Goal: Task Accomplishment & Management: Use online tool/utility

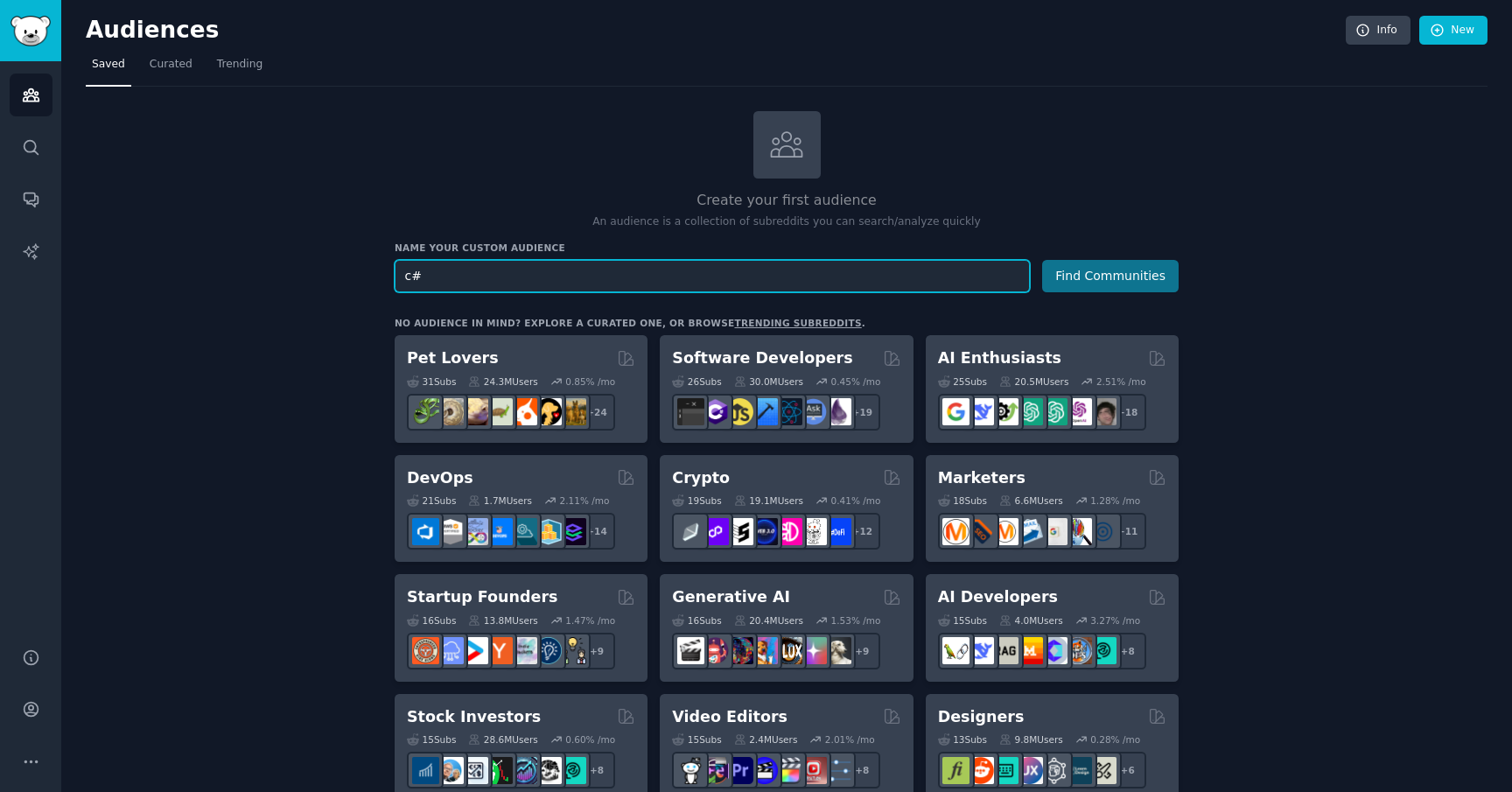
type input "c#"
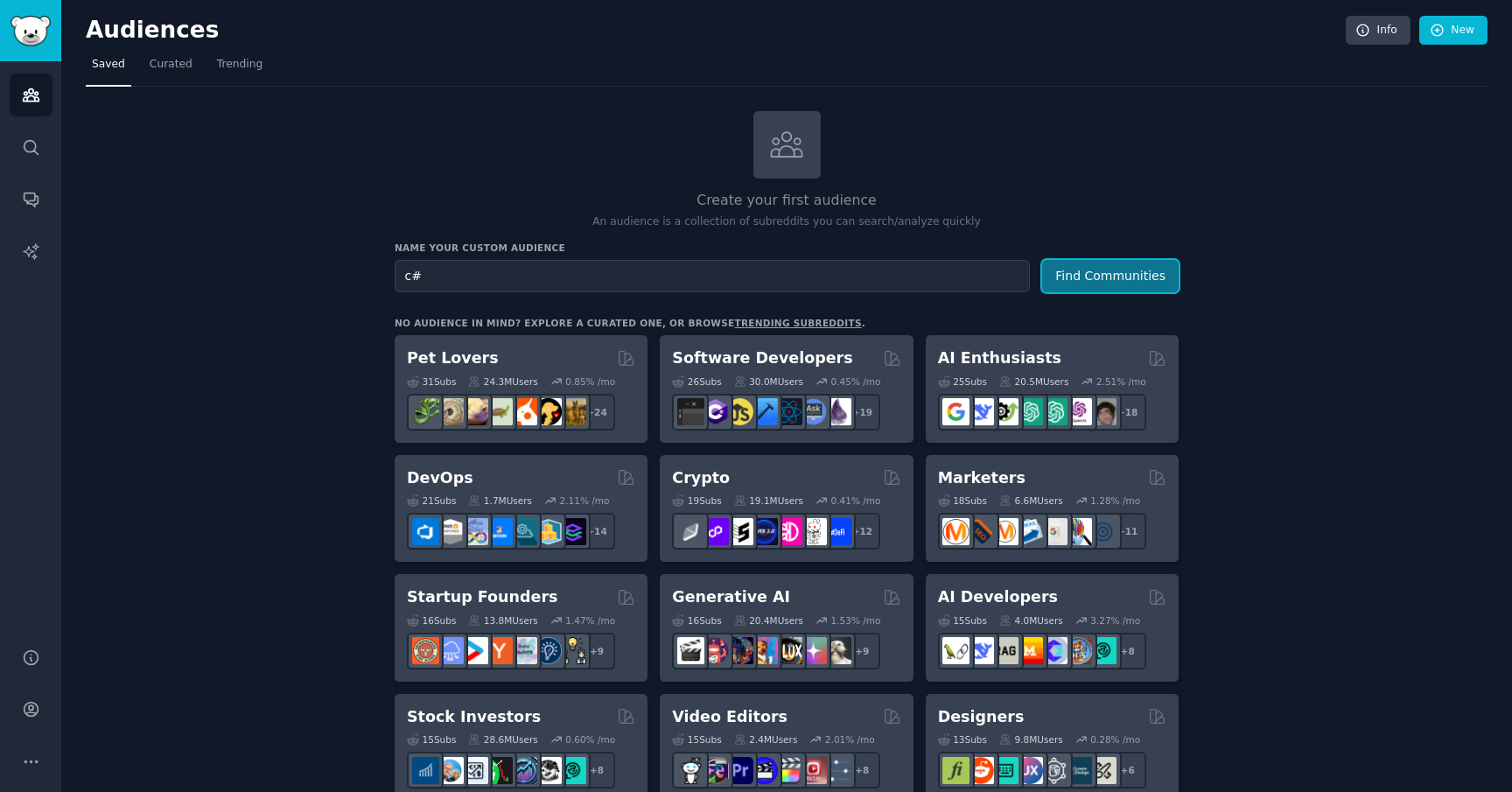
click at [1128, 280] on button "Find Communities" at bounding box center [1111, 276] width 137 height 32
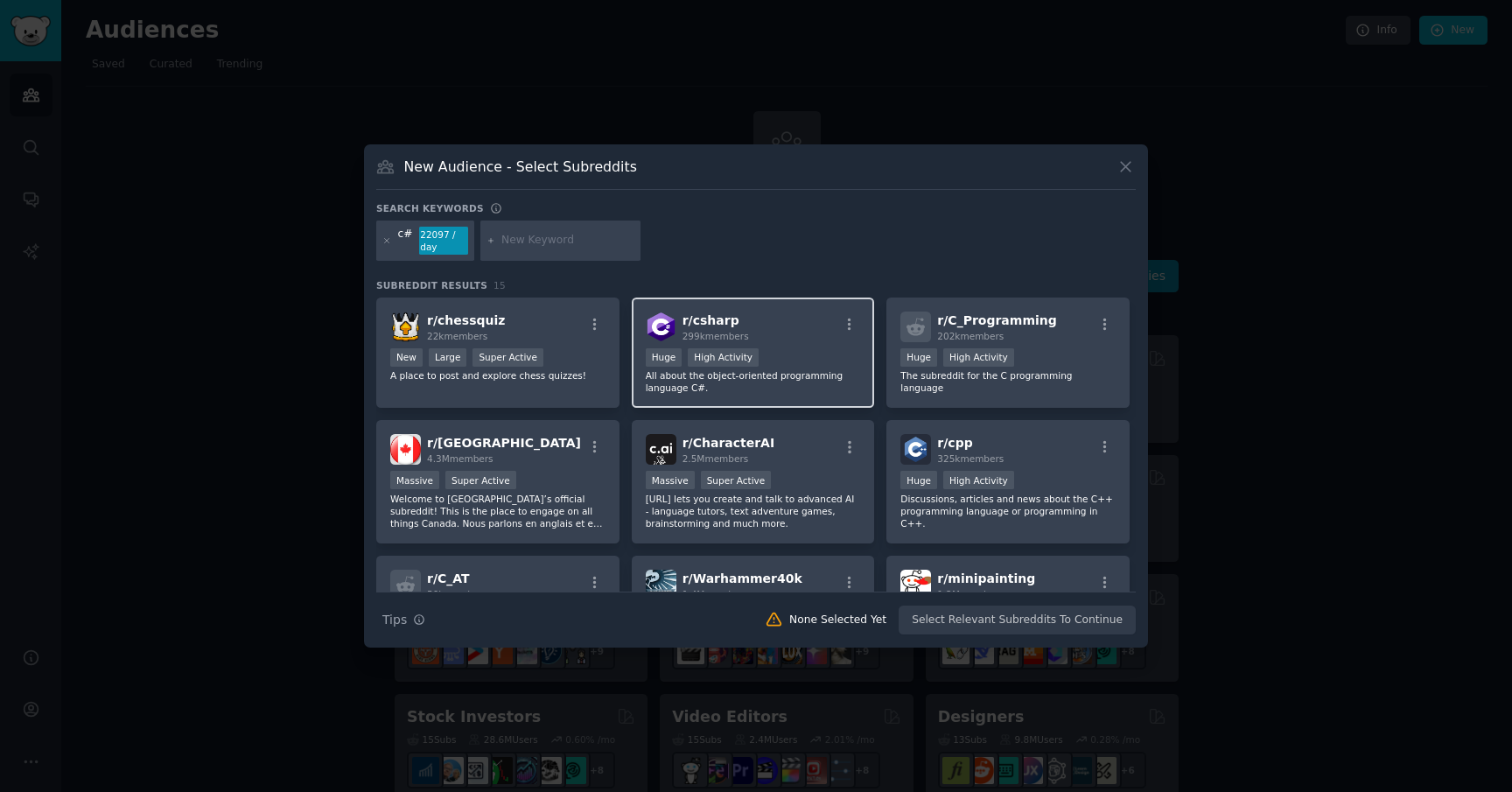
click at [776, 328] on div "r/ csharp 299k members" at bounding box center [753, 326] width 215 height 30
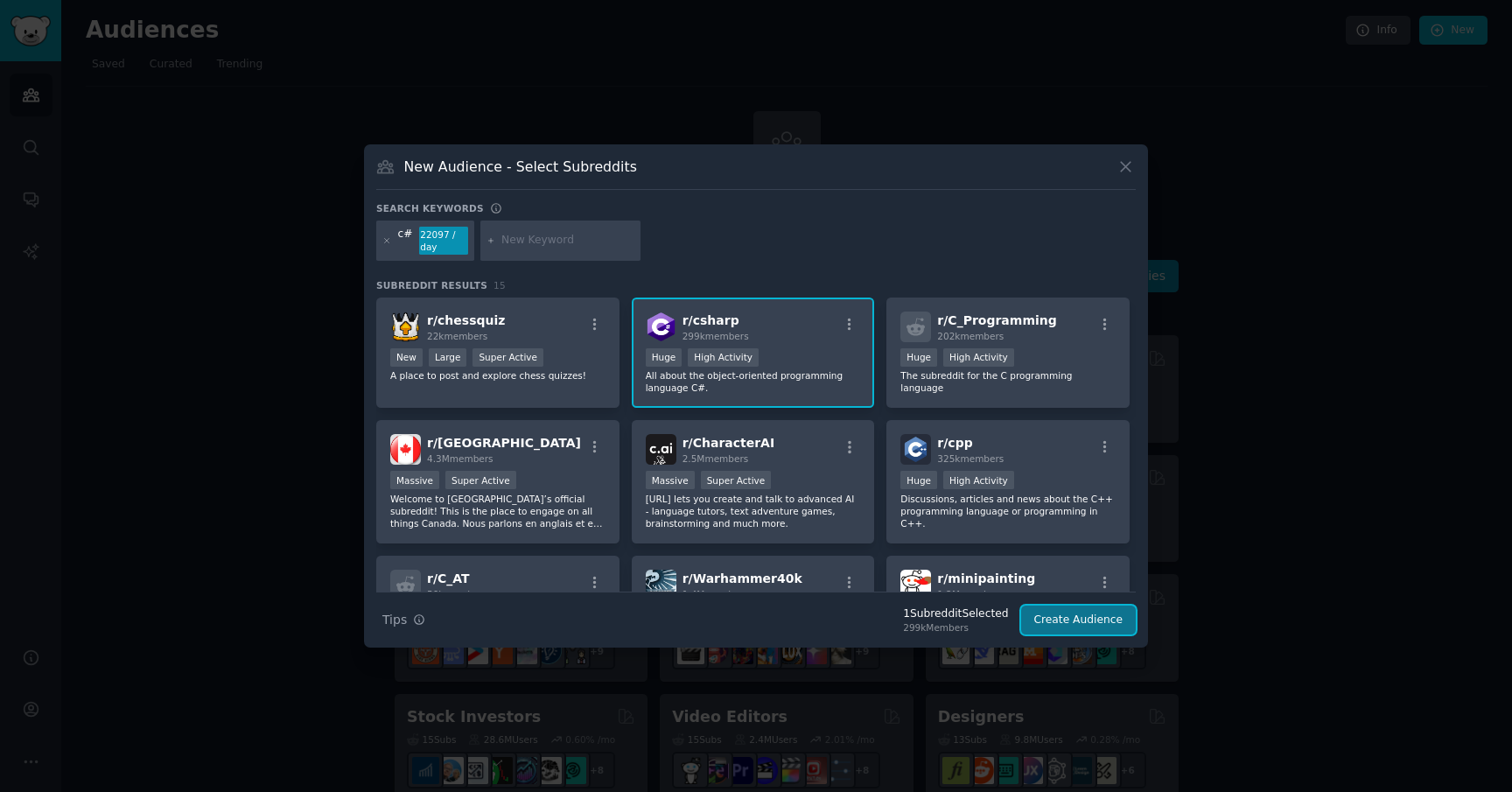
click at [1061, 621] on button "Create Audience" at bounding box center [1078, 619] width 115 height 29
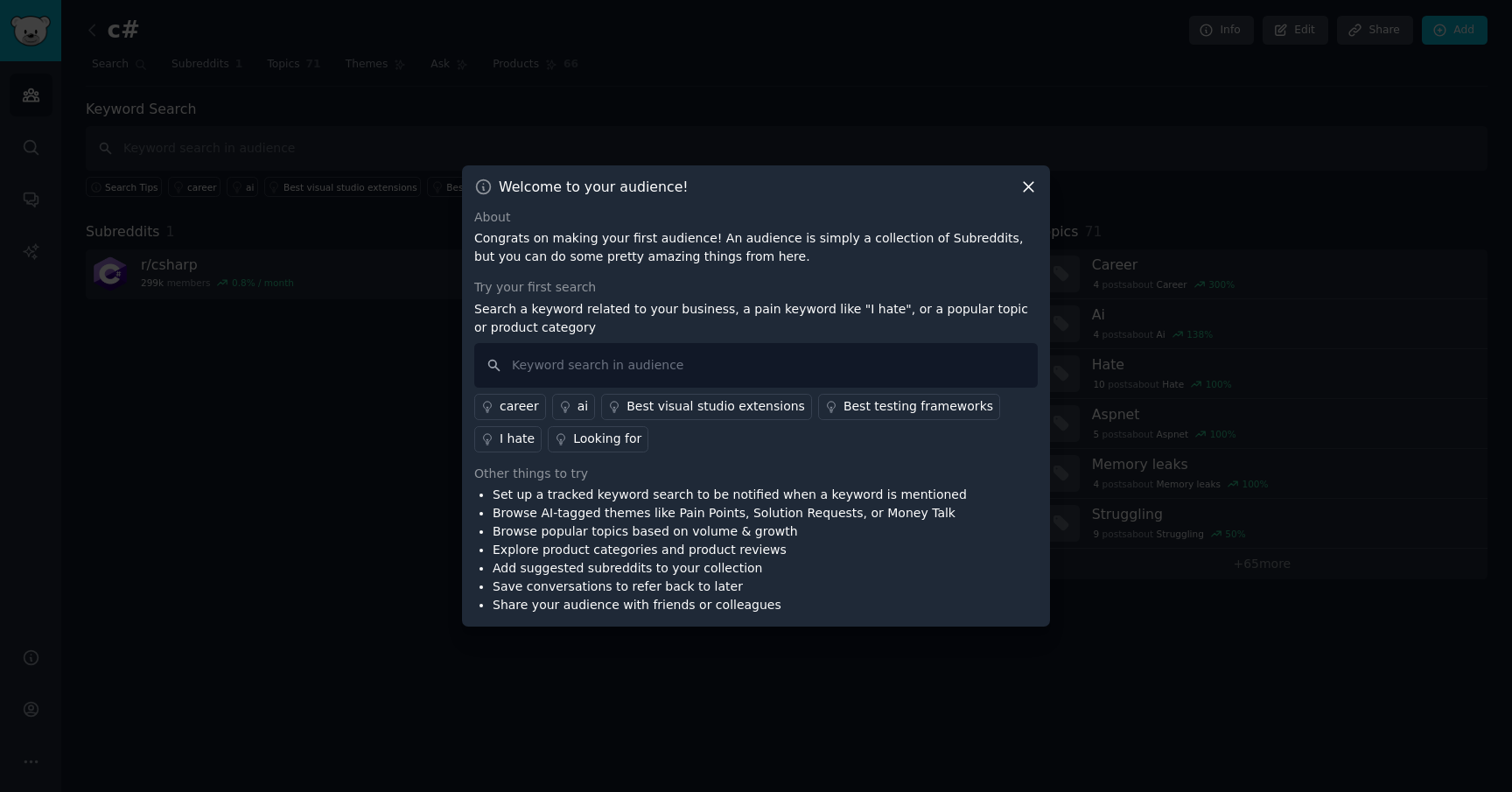
click at [1025, 167] on div "Welcome to your audience! About Congrats on making your first audience! An audi…" at bounding box center [756, 396] width 588 height 462
click at [1025, 185] on icon at bounding box center [1028, 187] width 19 height 19
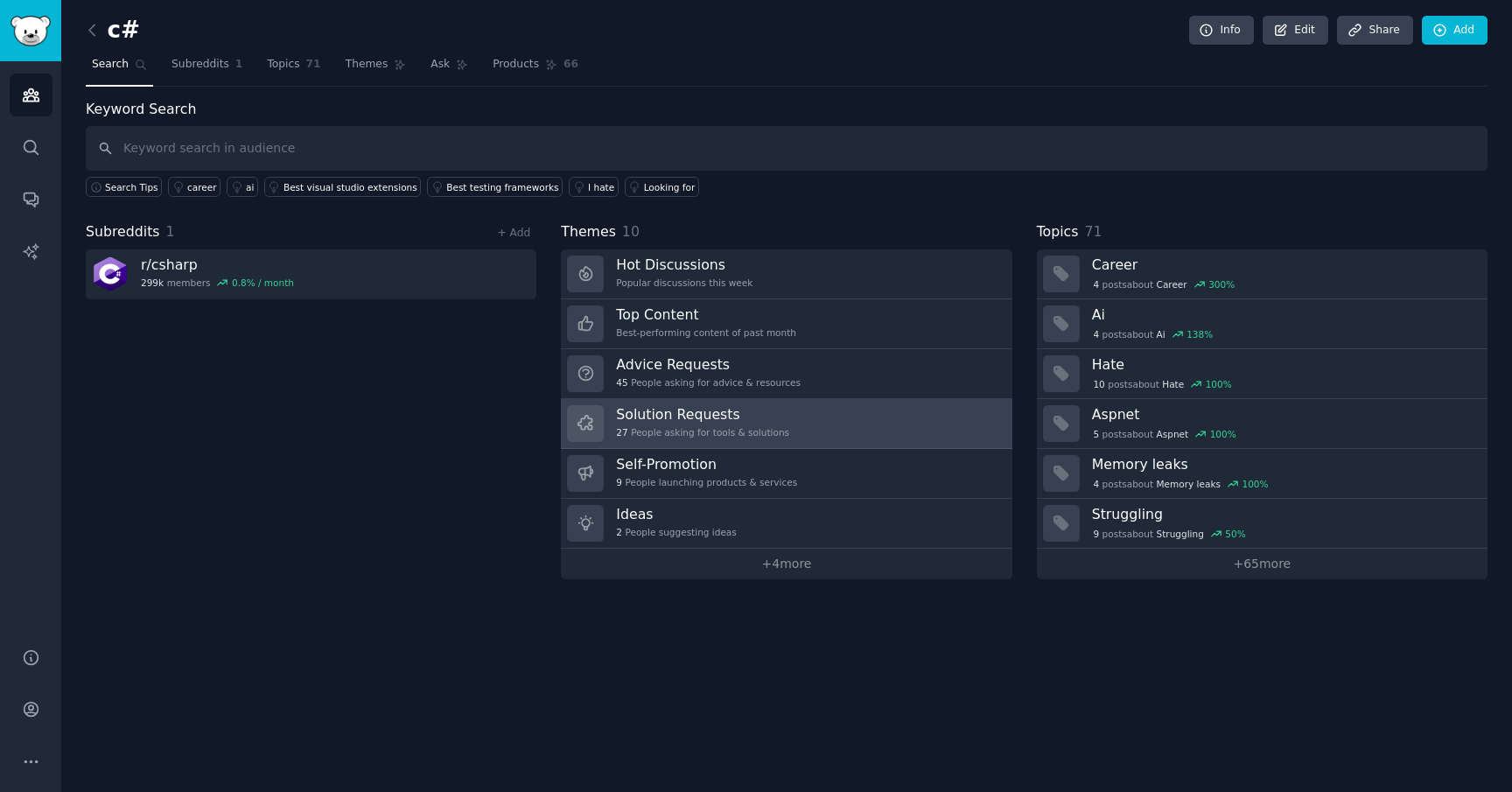
click at [805, 425] on link "Solution Requests 27 People asking for tools & solutions" at bounding box center [786, 424] width 451 height 50
